Goal: Task Accomplishment & Management: Use online tool/utility

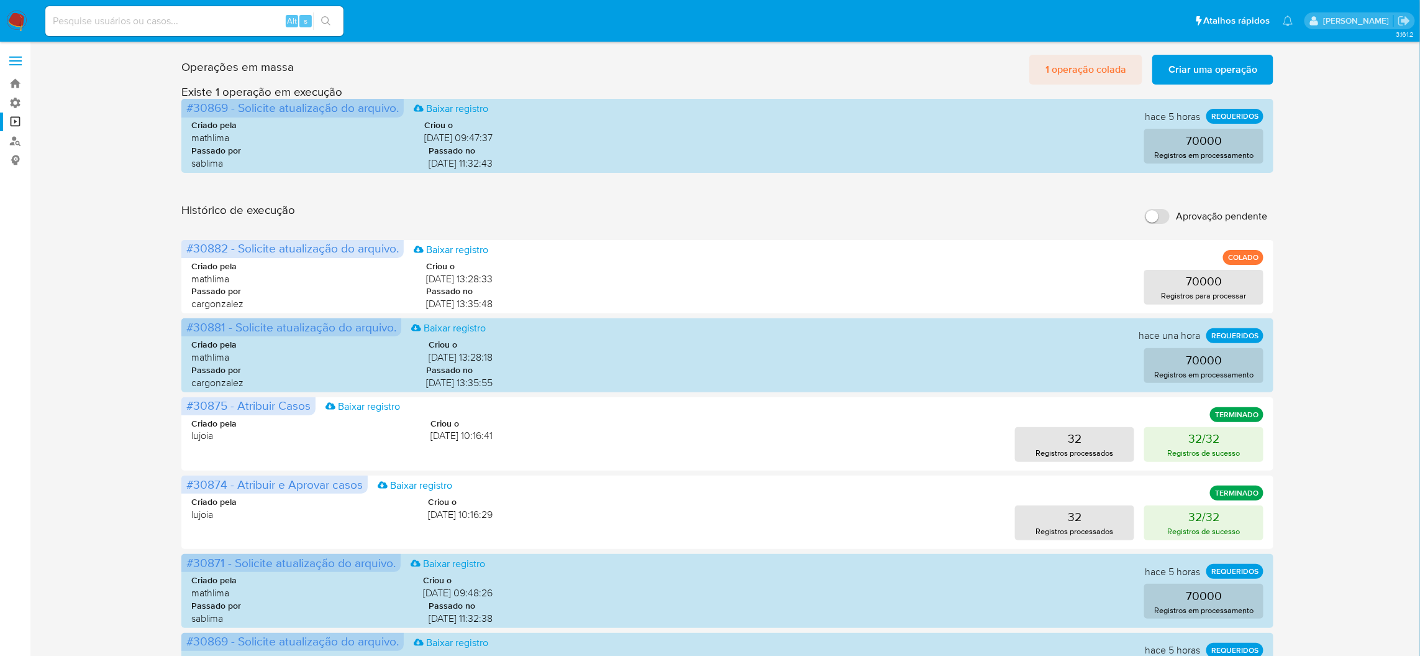
click at [1107, 65] on span "1 operação colada" at bounding box center [1086, 69] width 81 height 27
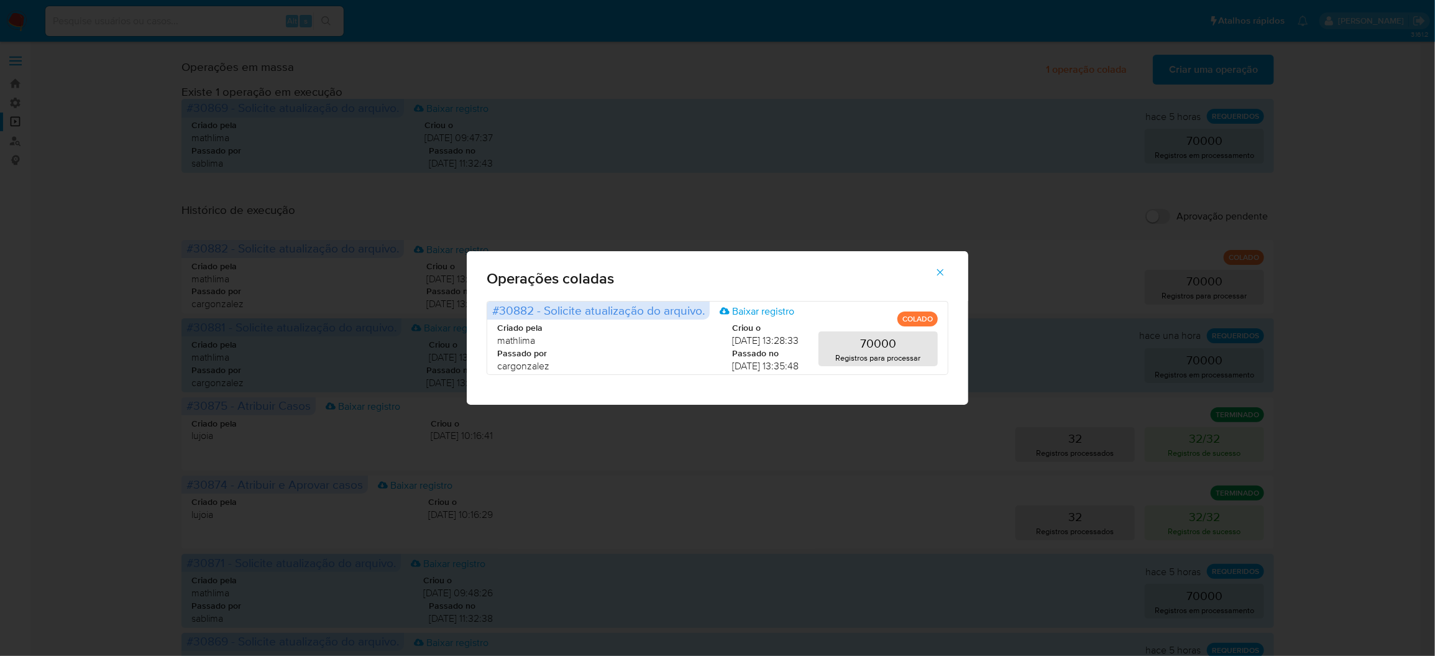
click at [935, 278] on icon "button" at bounding box center [940, 272] width 11 height 11
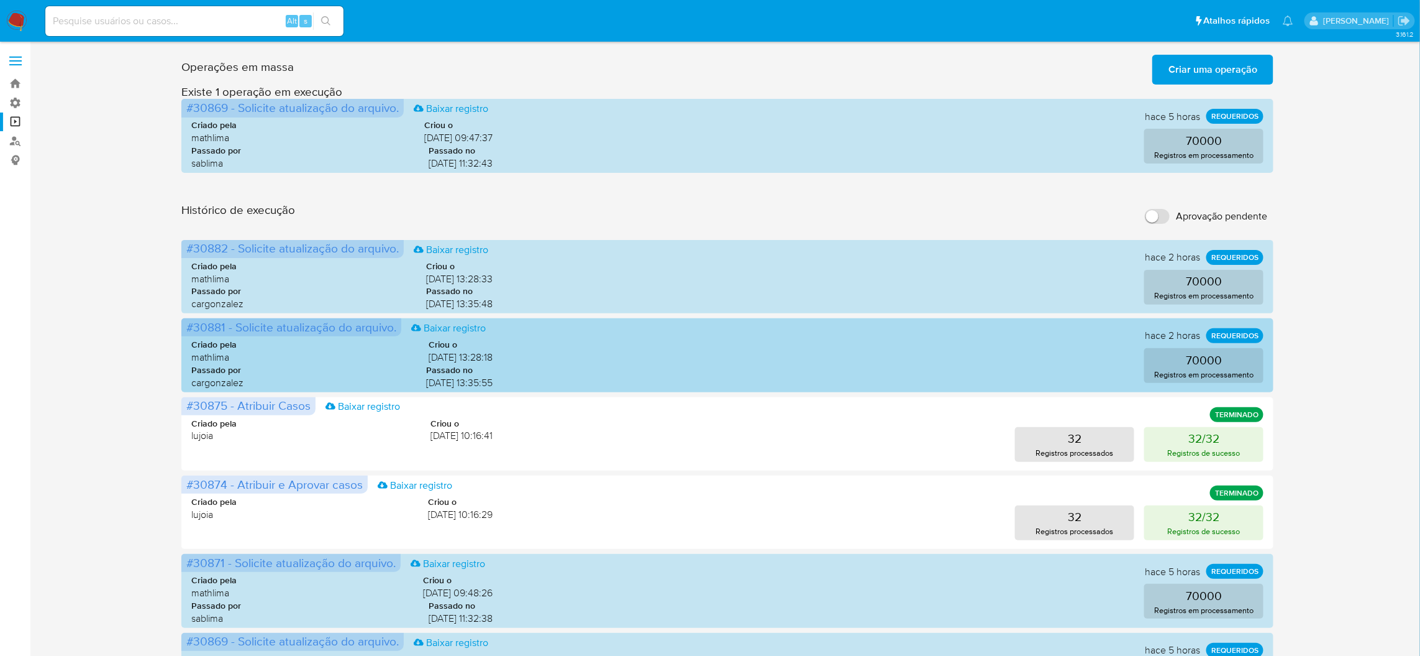
click at [1243, 328] on p "REQUERIDOS" at bounding box center [1235, 335] width 57 height 15
